Goal: Transaction & Acquisition: Subscribe to service/newsletter

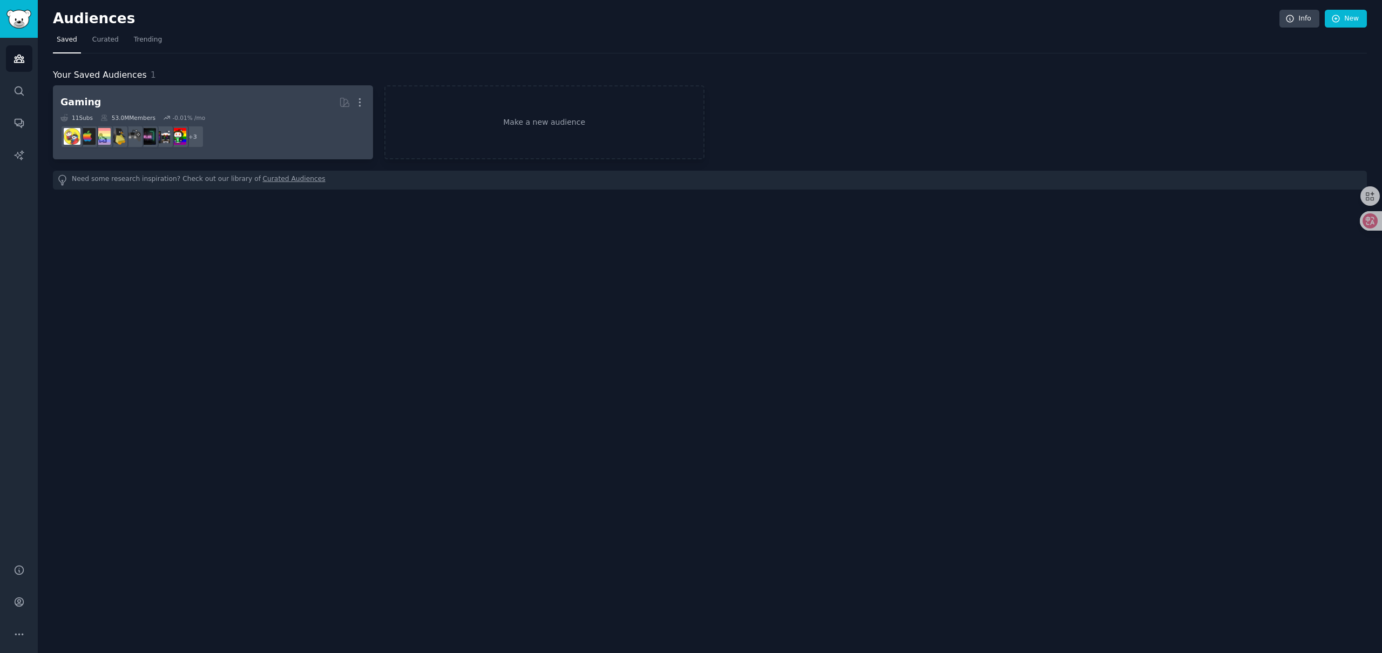
click at [165, 112] on div "Gaming More 11 Sub s 53.0M Members -0.01 % /mo r/GamerPals + 3" at bounding box center [212, 122] width 305 height 59
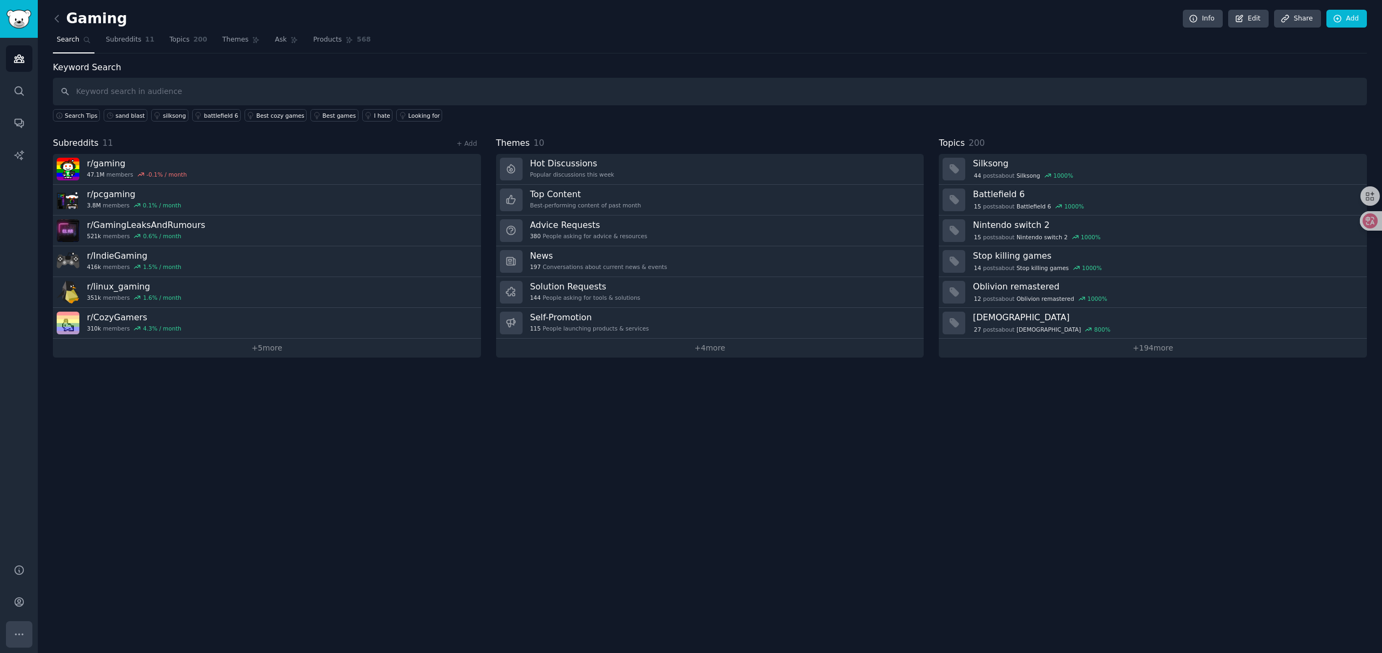
click at [13, 632] on icon "Sidebar" at bounding box center [18, 634] width 11 height 11
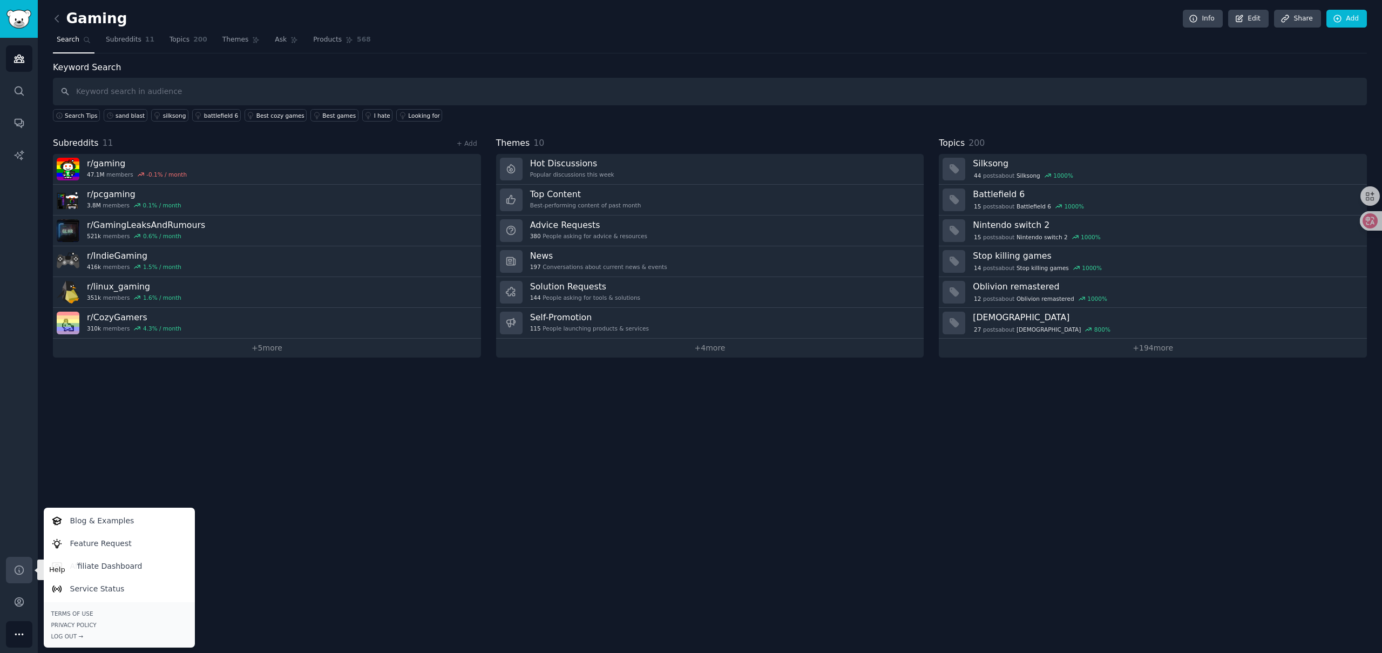
click at [23, 571] on icon "Sidebar" at bounding box center [19, 569] width 9 height 9
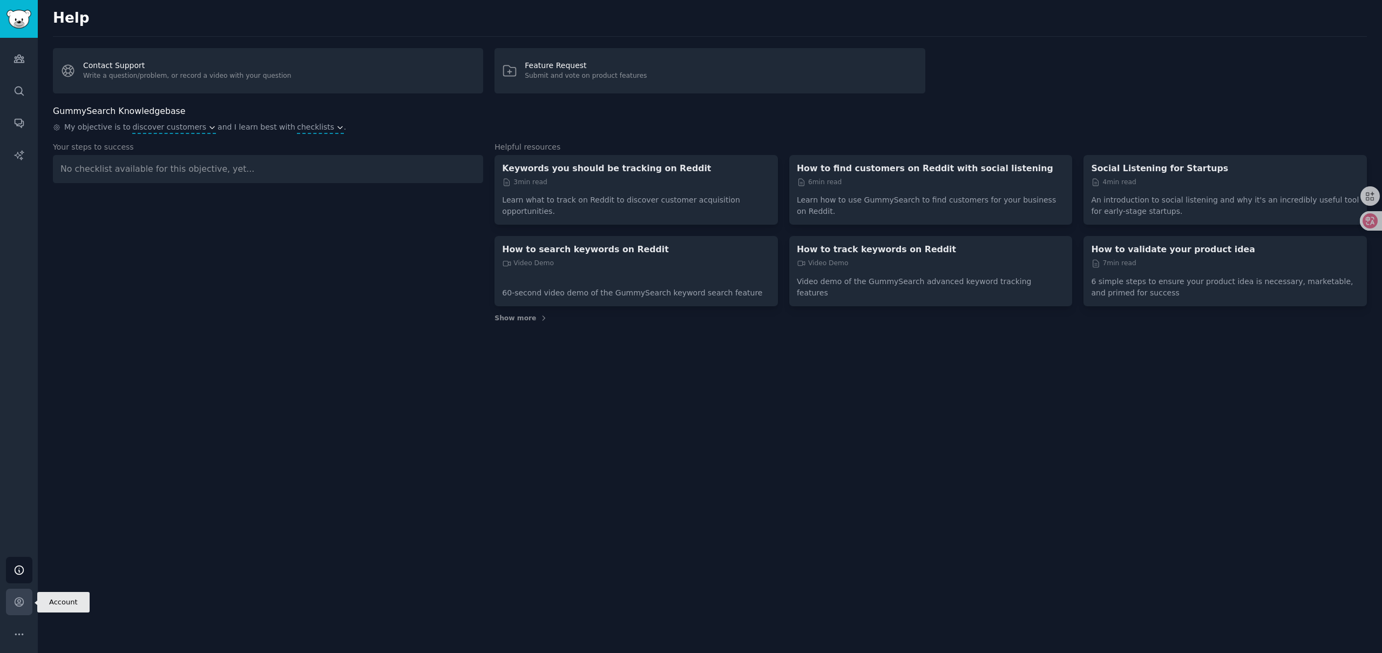
click at [22, 599] on icon "Sidebar" at bounding box center [18, 601] width 11 height 11
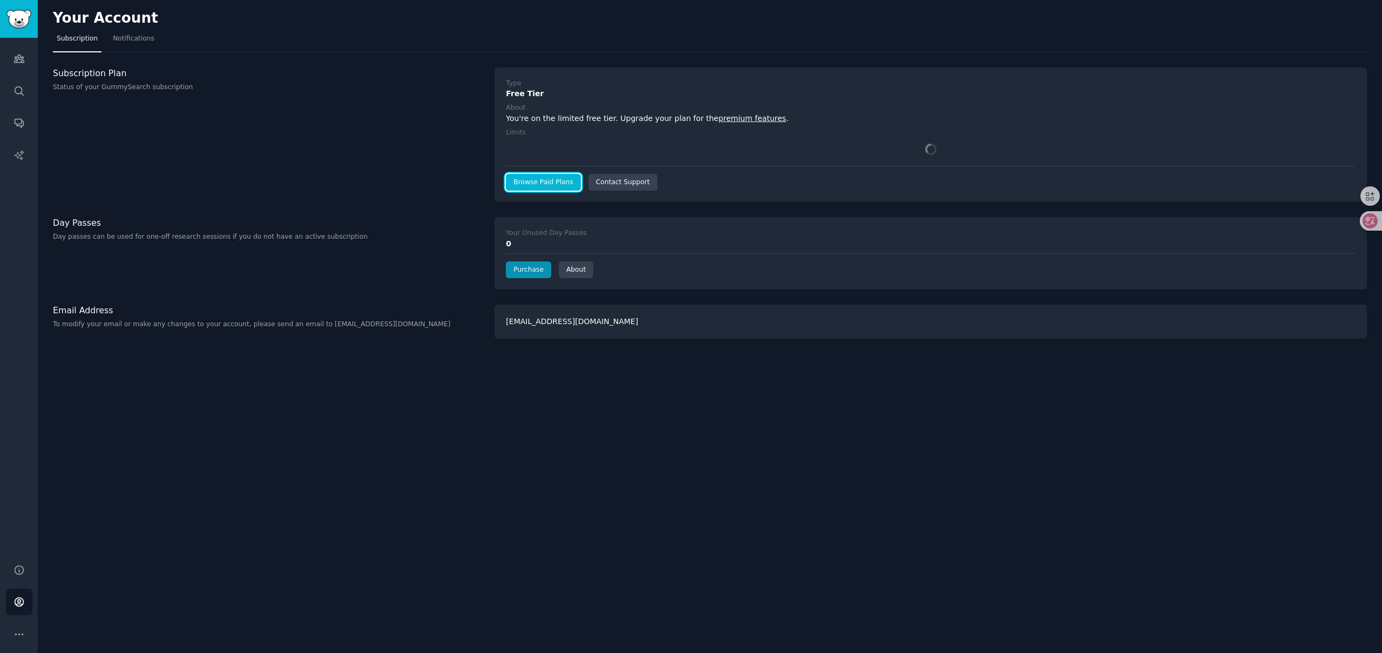
click at [551, 185] on link "Browse Paid Plans" at bounding box center [543, 182] width 75 height 17
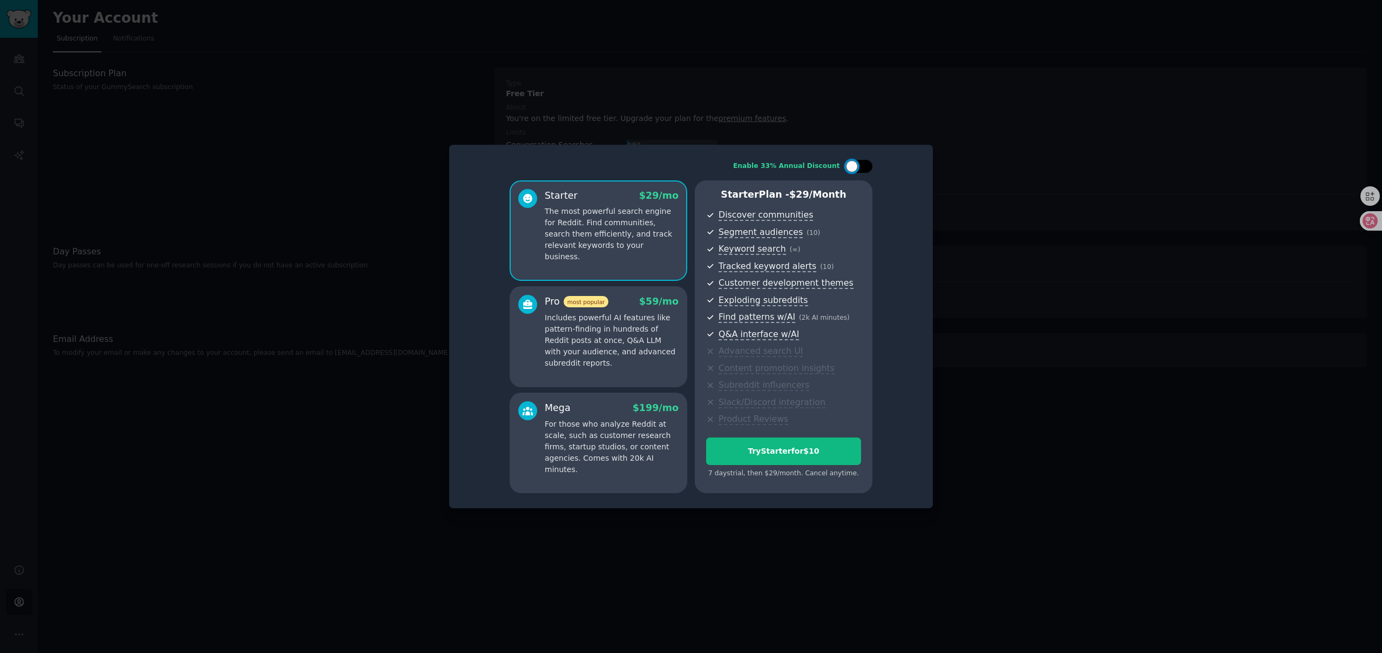
click at [866, 172] on div at bounding box center [859, 166] width 27 height 13
click at [866, 172] on div at bounding box center [866, 166] width 12 height 12
click at [866, 172] on div at bounding box center [859, 166] width 27 height 13
click at [867, 172] on div at bounding box center [866, 166] width 12 height 12
click at [867, 172] on div at bounding box center [859, 166] width 27 height 13
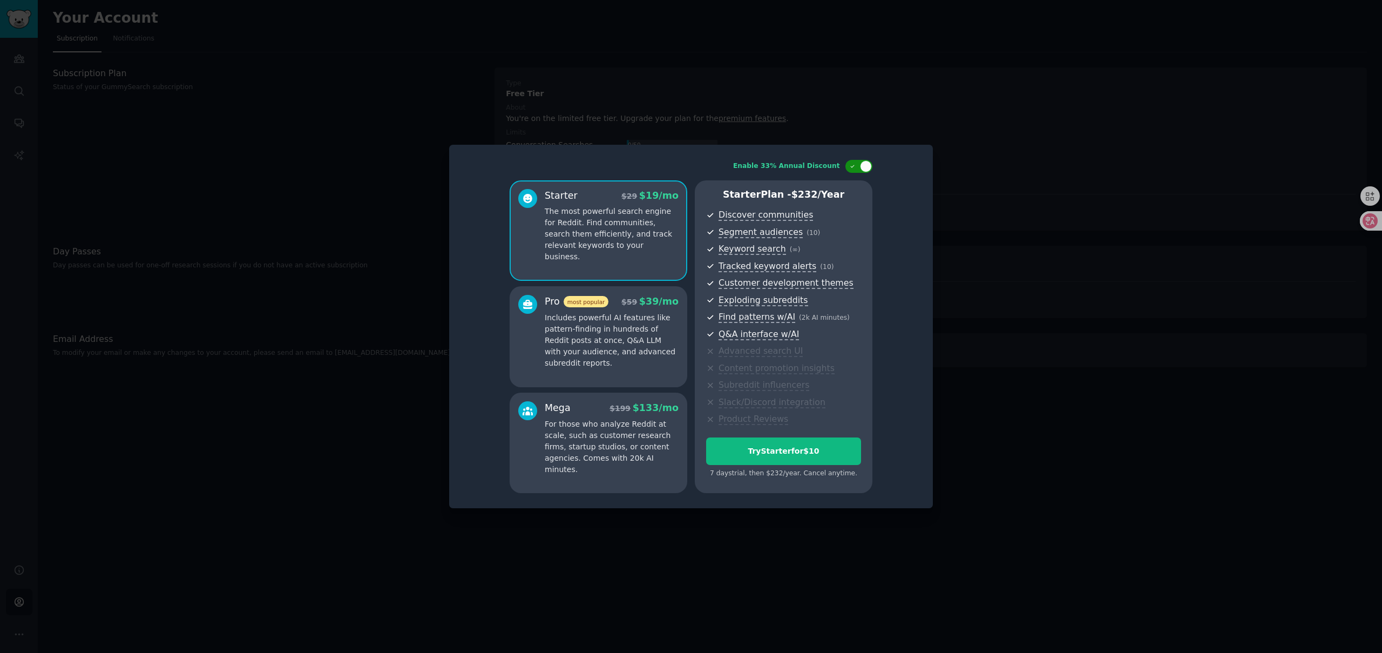
click at [867, 172] on div at bounding box center [866, 166] width 12 height 12
checkbox input "false"
click at [413, 146] on div at bounding box center [691, 326] width 1382 height 653
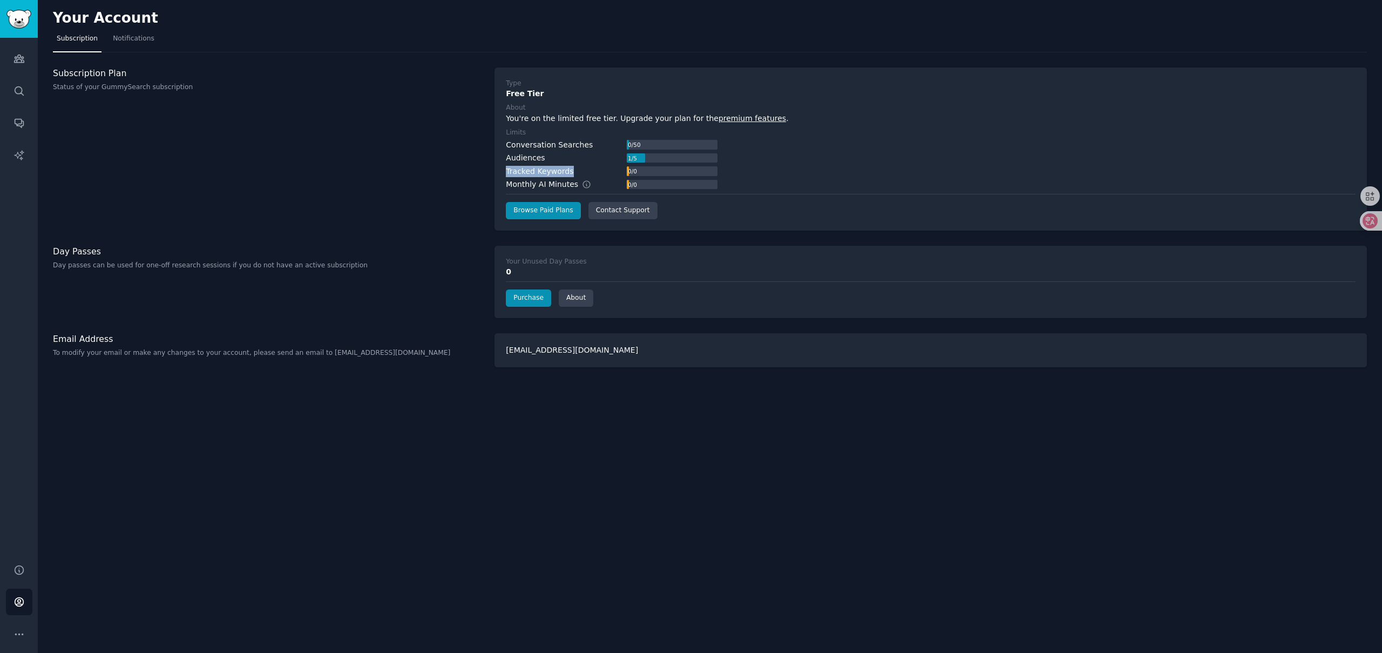
drag, startPoint x: 580, startPoint y: 173, endPoint x: 492, endPoint y: 173, distance: 88.6
click at [492, 172] on div "Subscription Plan Status of your GummySearch subscription Type Free Tier About …" at bounding box center [710, 148] width 1314 height 163
click at [548, 185] on div "Monthly AI Minutes" at bounding box center [554, 184] width 97 height 11
drag, startPoint x: 572, startPoint y: 186, endPoint x: 501, endPoint y: 182, distance: 71.4
click at [501, 182] on div "Type Free Tier About You're on the limited free tier. Upgrade your plan for the…" at bounding box center [931, 148] width 873 height 163
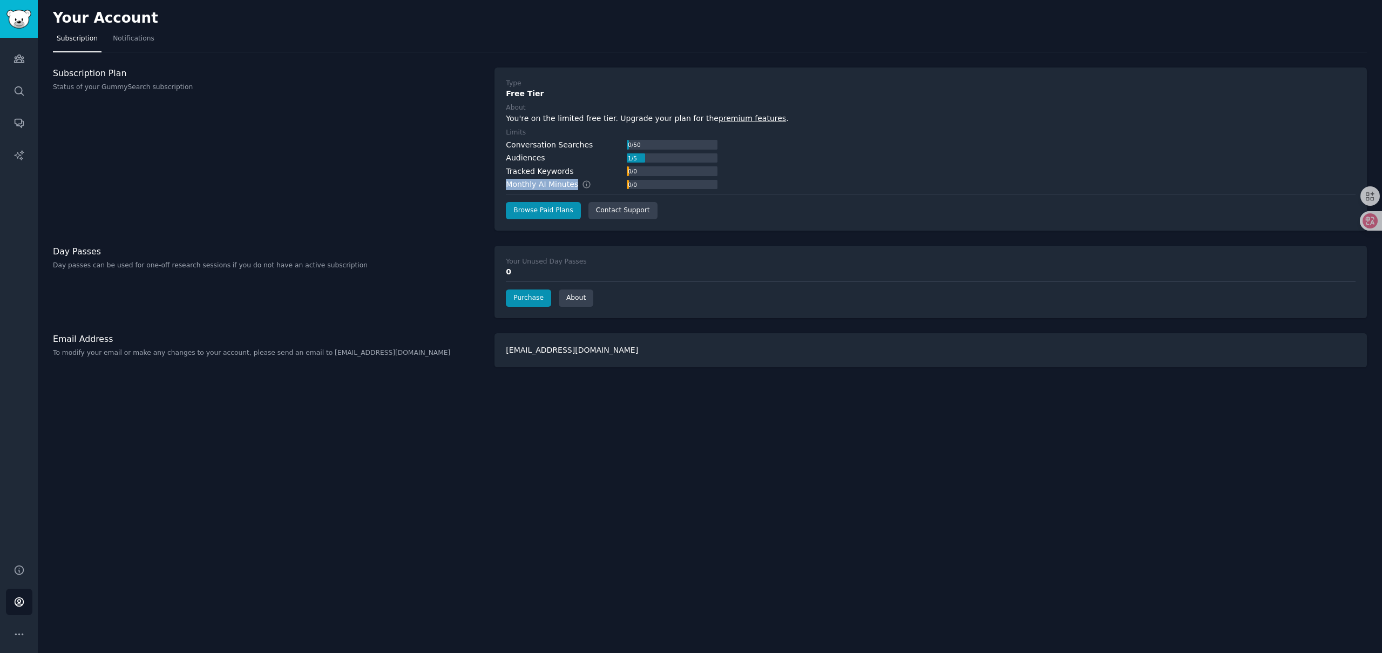
click at [552, 186] on div "Monthly AI Minutes" at bounding box center [554, 184] width 97 height 11
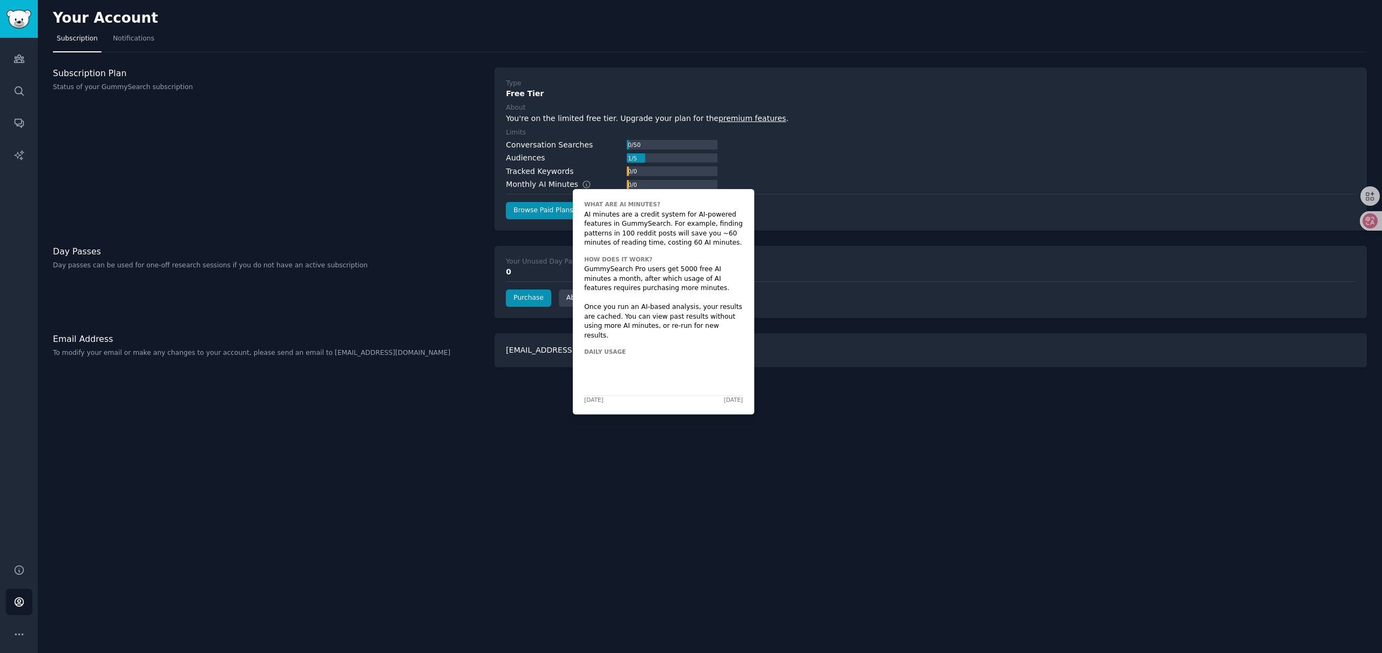
click at [582, 186] on icon at bounding box center [587, 185] width 10 height 10
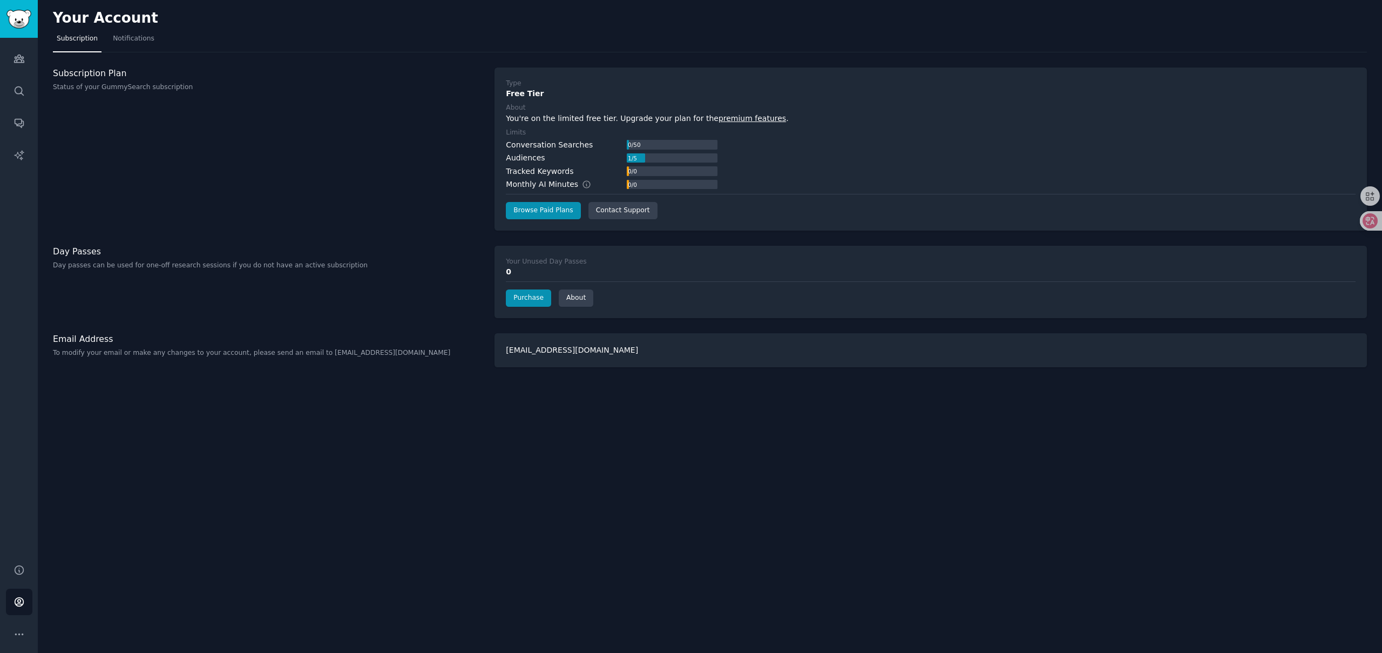
click at [551, 187] on div "Monthly AI Minutes" at bounding box center [554, 184] width 97 height 11
click at [19, 62] on icon "Sidebar" at bounding box center [18, 58] width 11 height 11
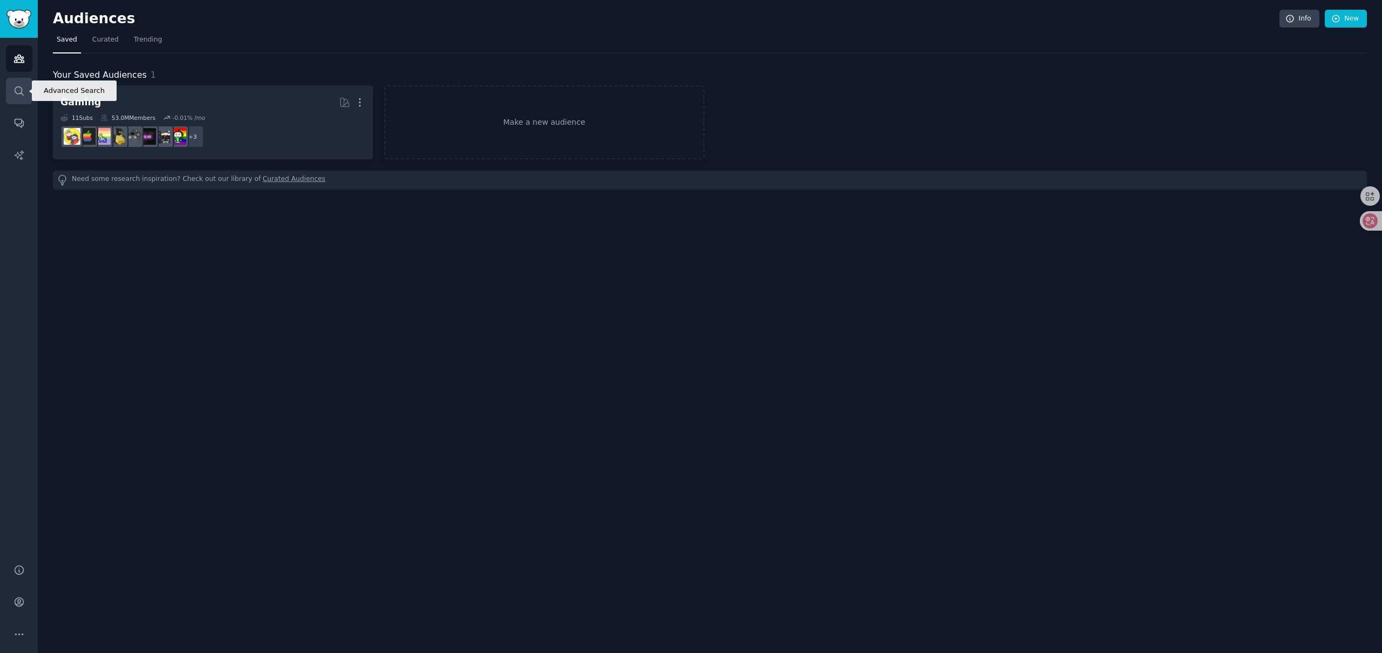
click at [22, 93] on icon "Sidebar" at bounding box center [19, 90] width 9 height 9
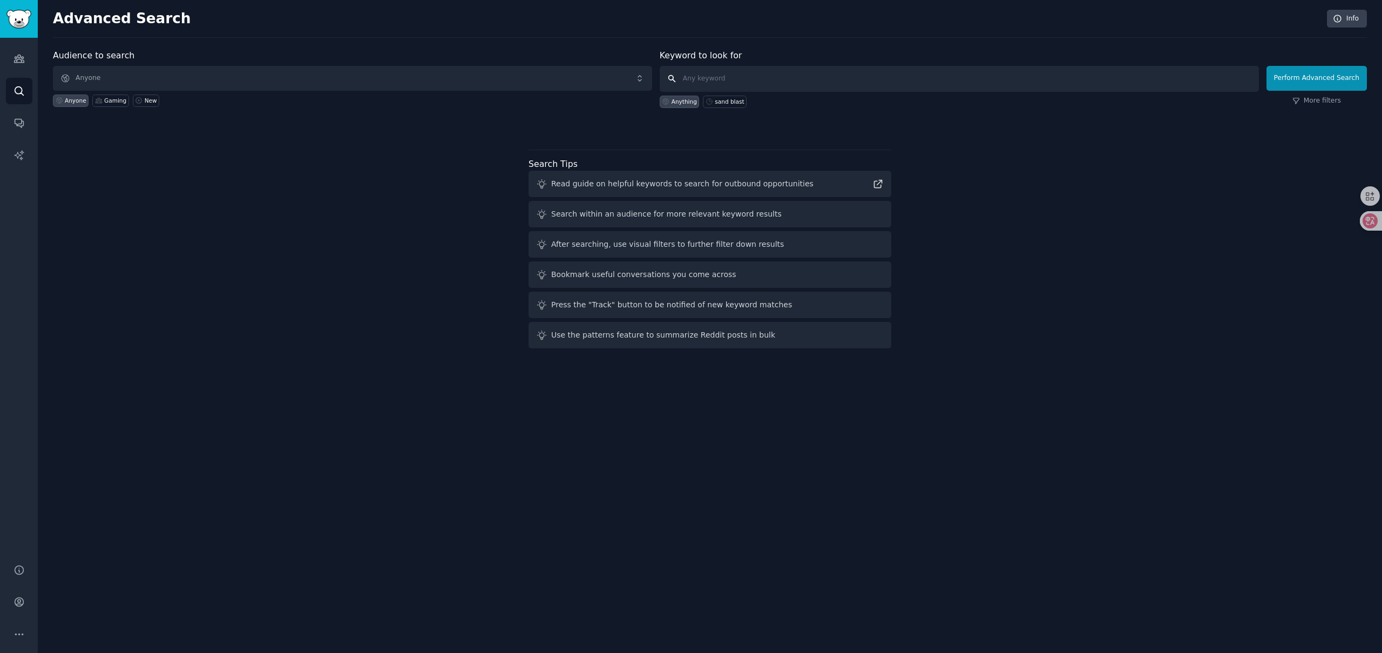
click at [717, 79] on input "text" at bounding box center [959, 79] width 599 height 26
type input "nano banana"
click button "Perform Advanced Search" at bounding box center [1317, 78] width 100 height 25
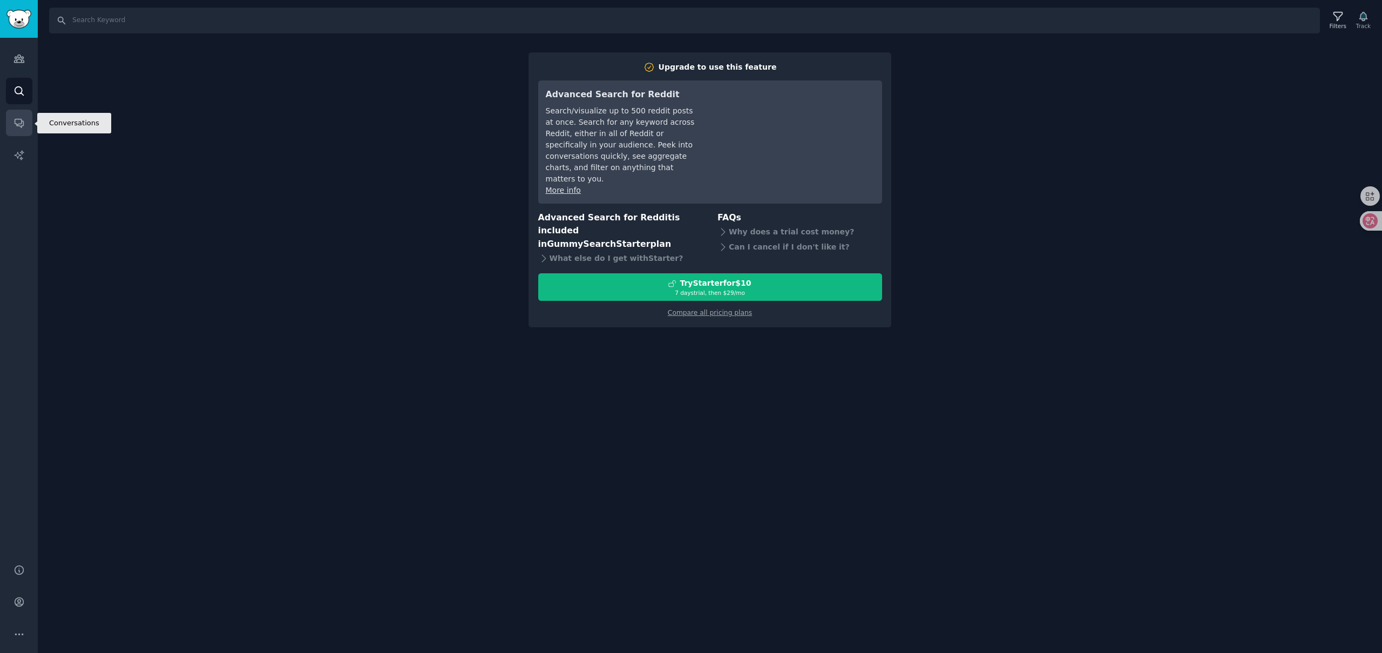
click at [18, 124] on icon "Sidebar" at bounding box center [19, 123] width 9 height 9
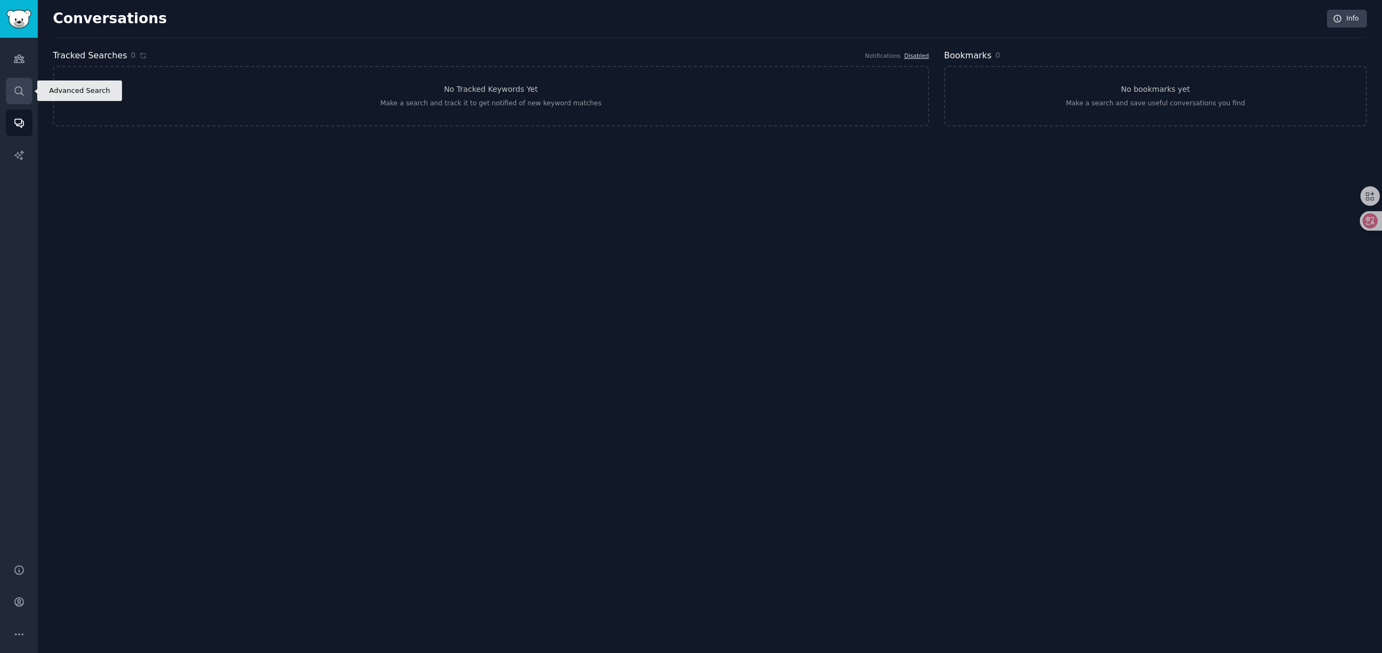
click at [17, 78] on link "Search" at bounding box center [19, 91] width 26 height 26
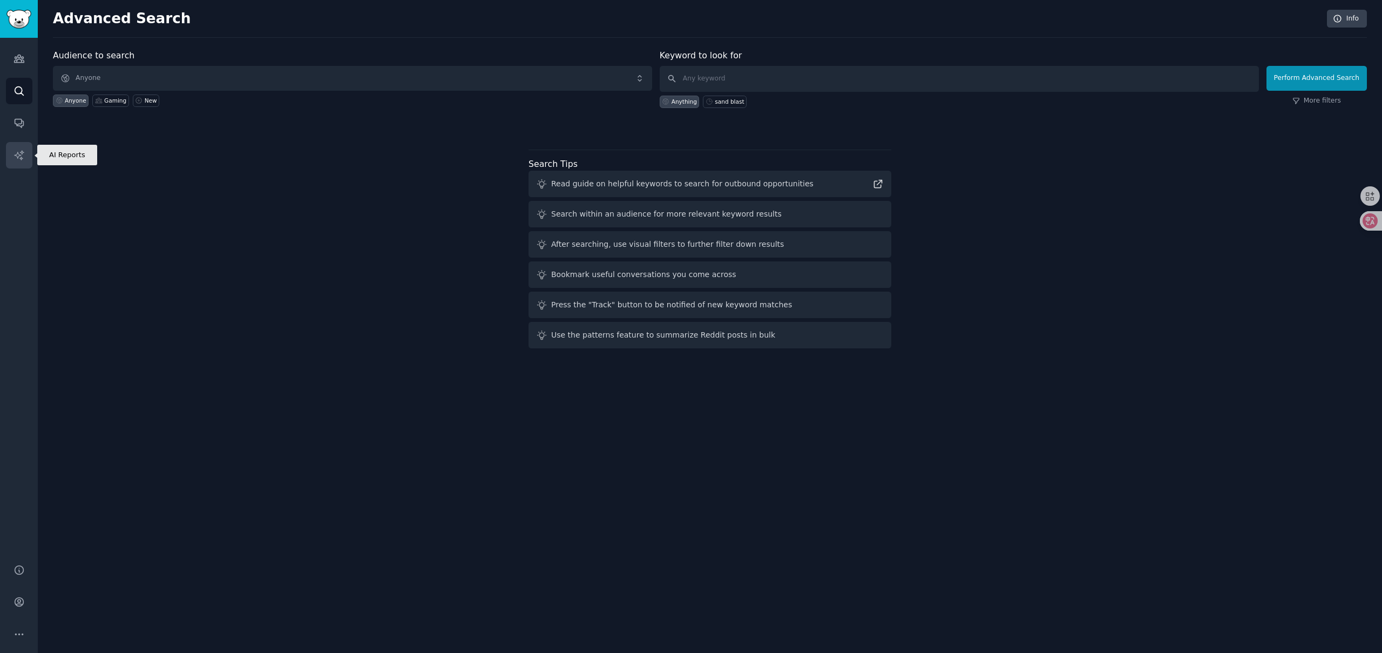
click at [23, 151] on icon "Sidebar" at bounding box center [18, 155] width 11 height 11
